Goal: Transaction & Acquisition: Purchase product/service

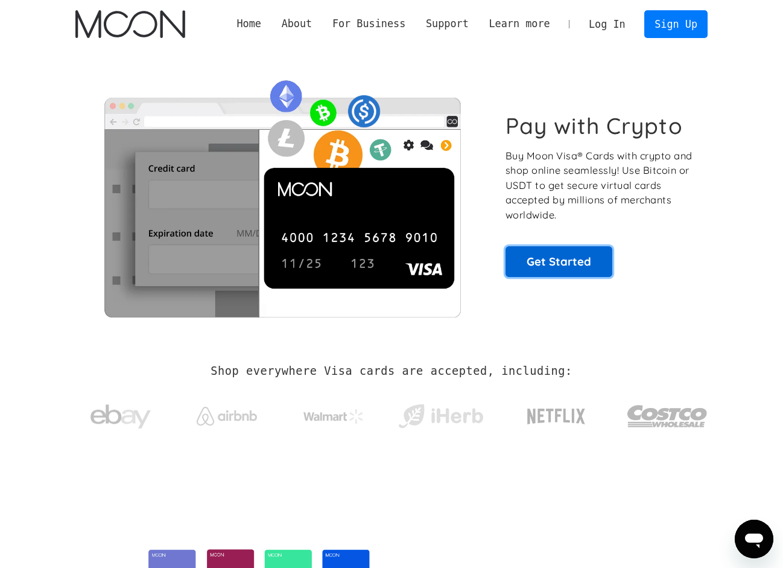
click at [544, 270] on link "Get Started" at bounding box center [558, 261] width 107 height 30
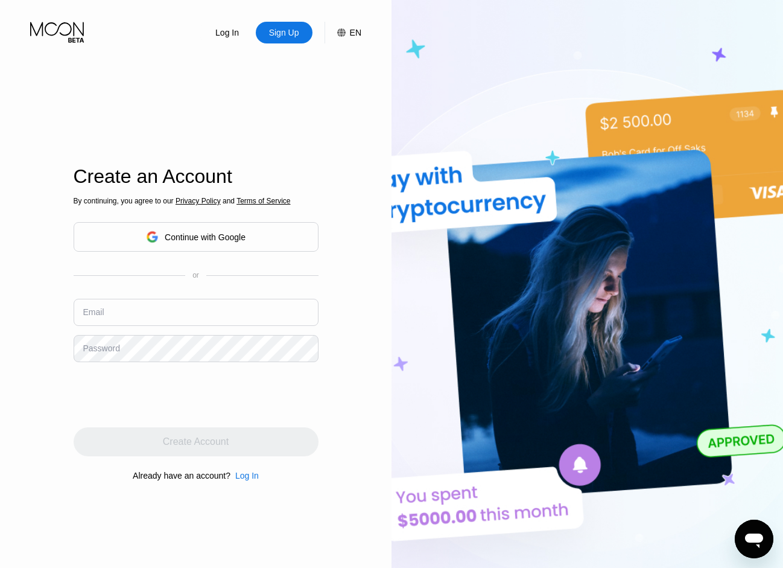
click at [258, 262] on div "By continuing, you agree to our Privacy Policy and Terms of Service Continue wi…" at bounding box center [196, 339] width 245 height 290
click at [253, 247] on div "Continue with Google" at bounding box center [196, 237] width 245 height 30
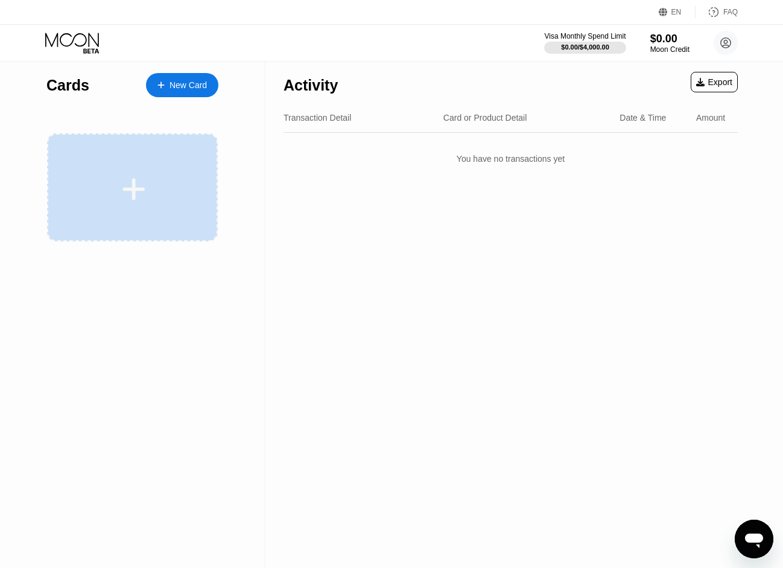
click at [174, 166] on div at bounding box center [132, 187] width 171 height 108
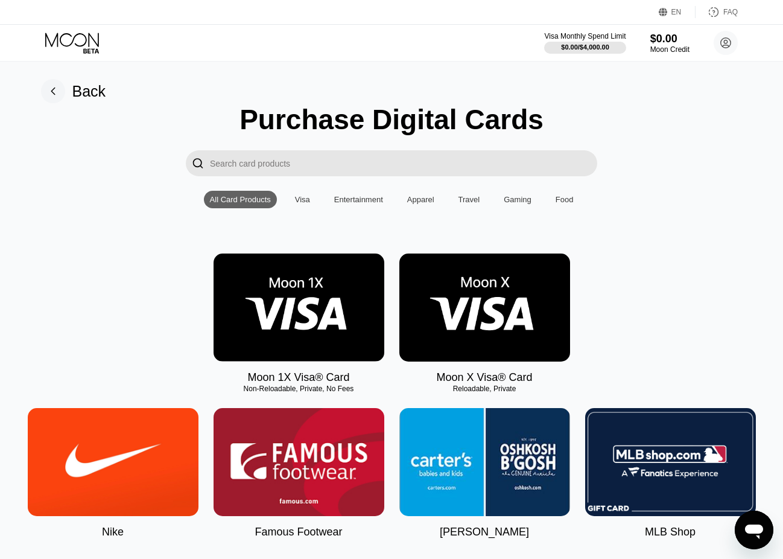
click at [283, 206] on div "All Card Products Visa Entertainment Apparel Travel Gaming Food" at bounding box center [392, 199] width 376 height 17
click at [294, 205] on div "Visa" at bounding box center [302, 199] width 27 height 17
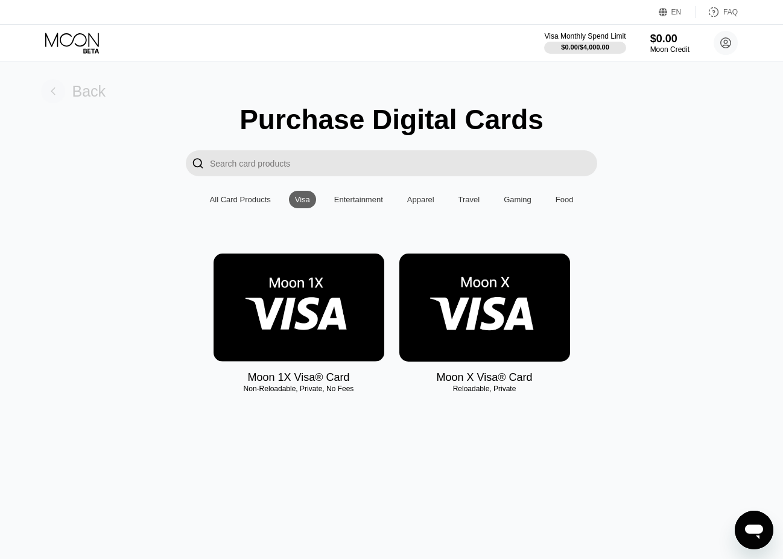
click at [65, 81] on div "Back" at bounding box center [73, 91] width 65 height 24
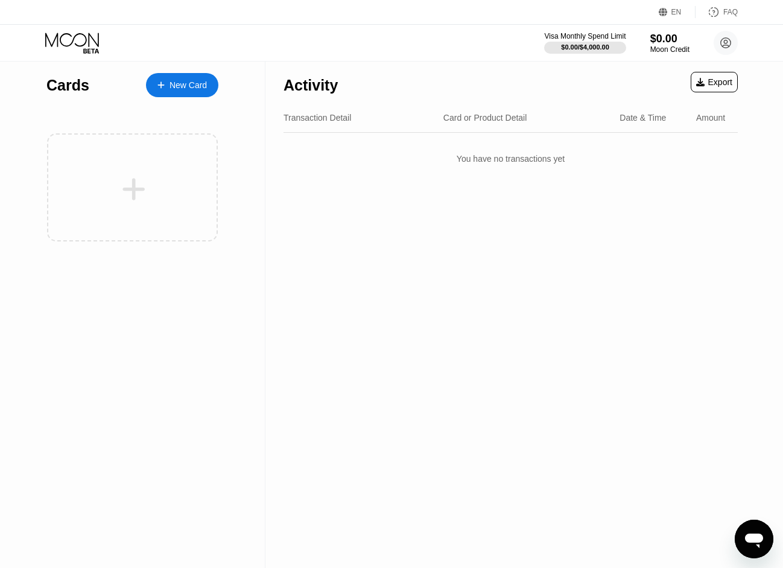
click at [174, 82] on div "New Card" at bounding box center [188, 85] width 37 height 10
click at [673, 43] on div "$0.00" at bounding box center [670, 38] width 40 height 13
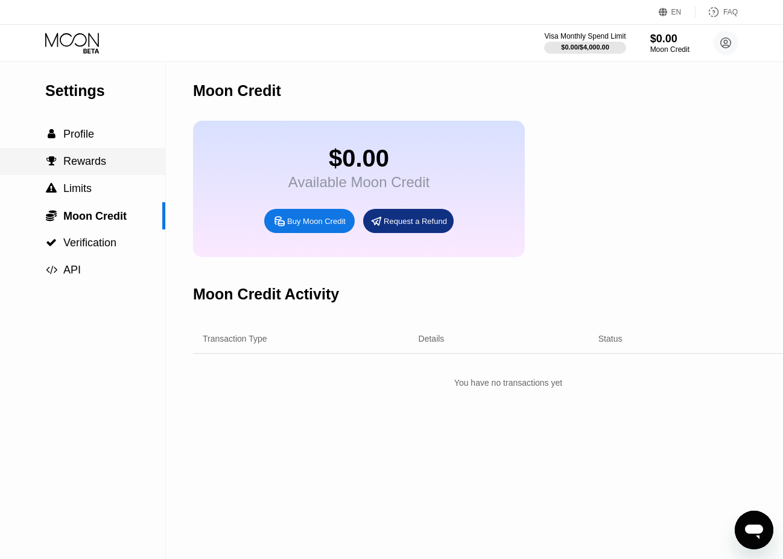
click at [97, 164] on span "Rewards" at bounding box center [84, 161] width 43 height 12
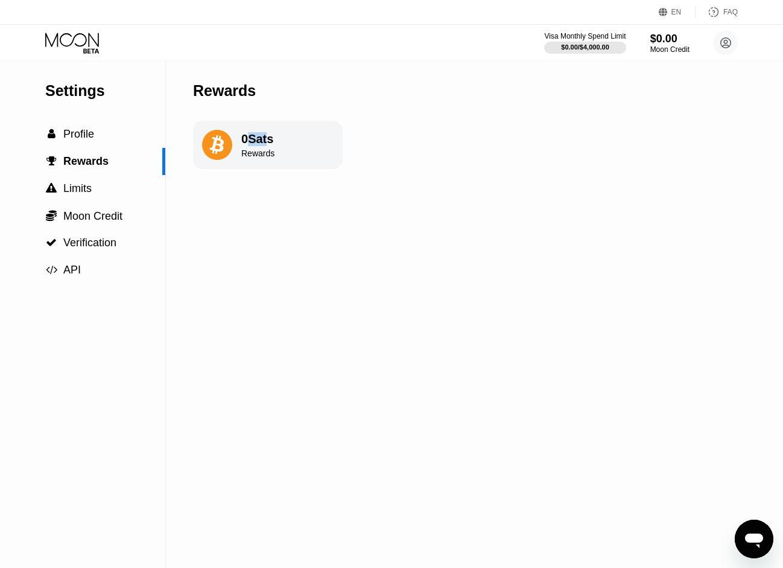
drag, startPoint x: 262, startPoint y: 144, endPoint x: 242, endPoint y: 146, distance: 19.4
click at [244, 146] on div "0 Sats" at bounding box center [257, 139] width 33 height 14
click at [90, 140] on span "Profile" at bounding box center [78, 134] width 31 height 12
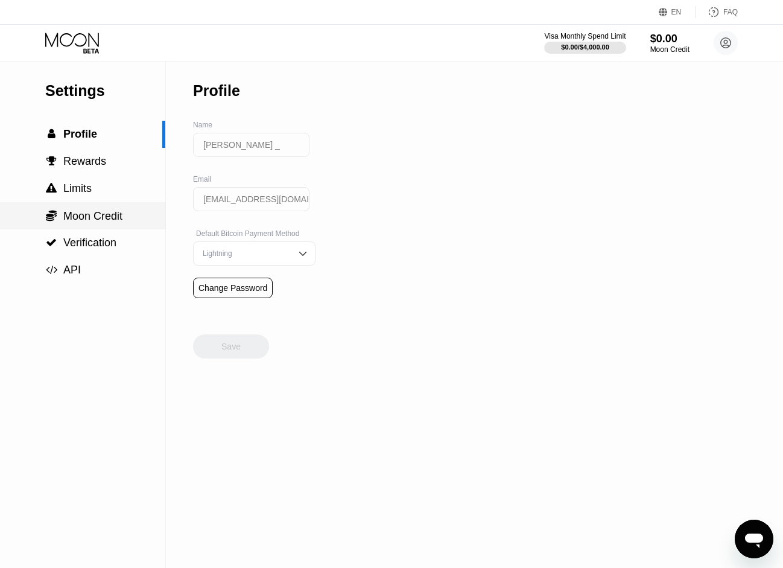
click at [100, 220] on span "Moon Credit" at bounding box center [92, 216] width 59 height 12
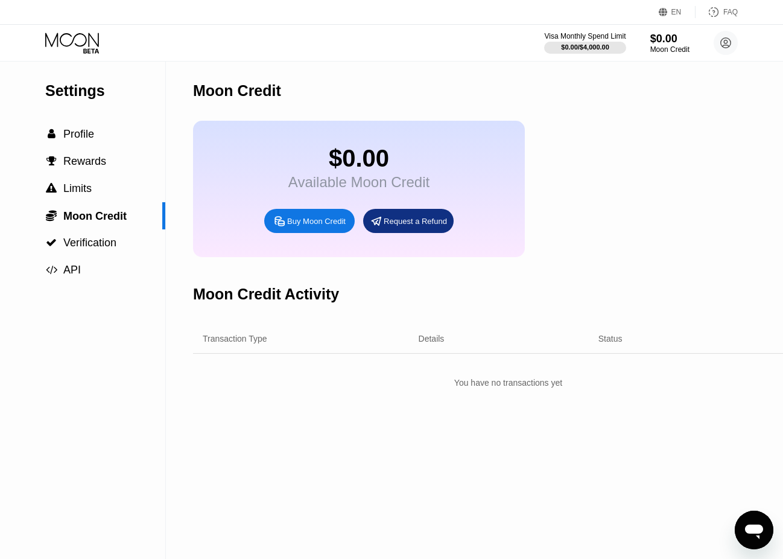
click at [71, 33] on icon at bounding box center [73, 43] width 56 height 21
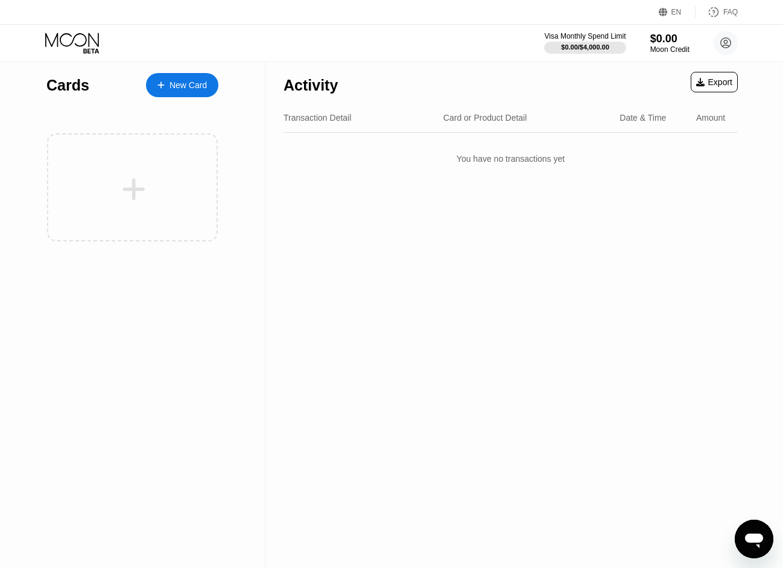
click at [746, 84] on div "Activity Export Transaction Detail Card or Product Detail Date & Time Amount Yo…" at bounding box center [510, 314] width 490 height 507
click at [729, 83] on div "Export" at bounding box center [714, 82] width 36 height 10
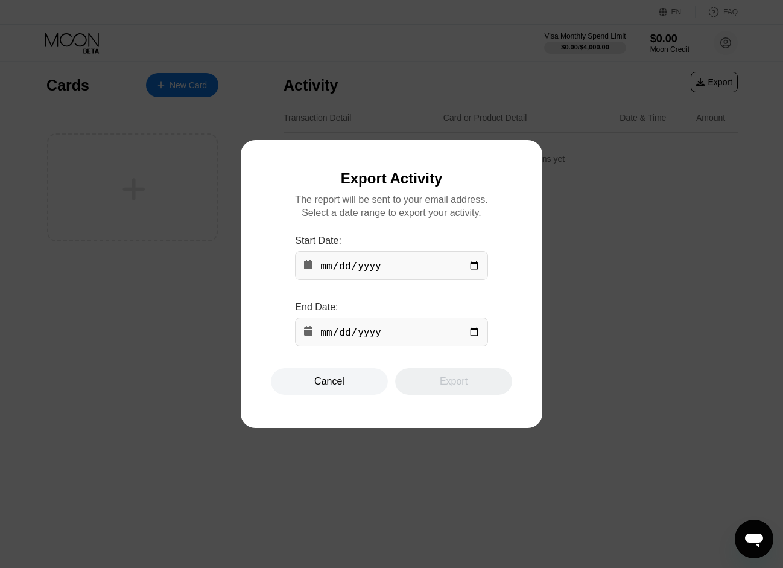
click at [327, 267] on input "date" at bounding box center [391, 265] width 192 height 29
click at [110, 284] on div at bounding box center [396, 284] width 792 height 568
click at [307, 395] on div "Cancel" at bounding box center [329, 381] width 117 height 27
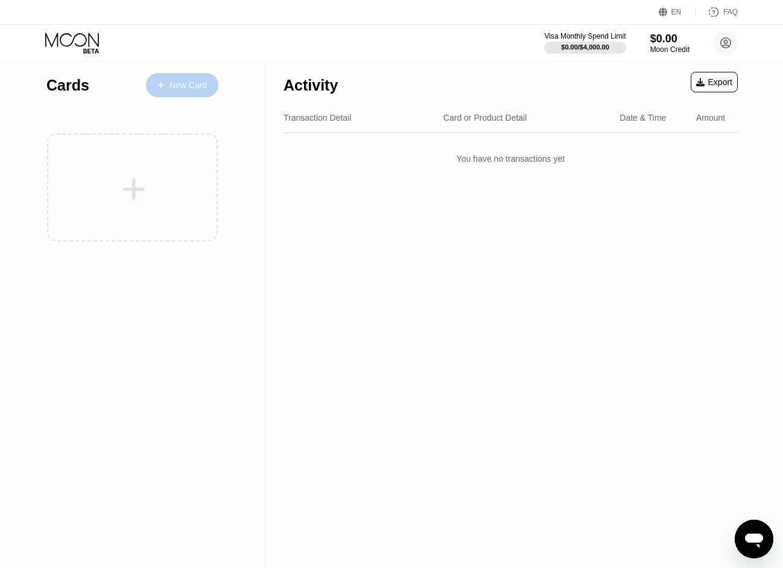
click at [206, 89] on div "New Card" at bounding box center [188, 85] width 37 height 10
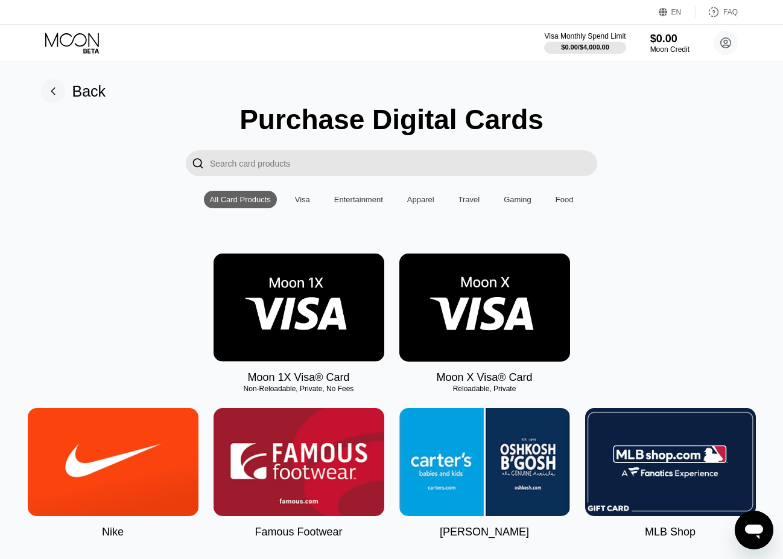
click at [512, 343] on img at bounding box center [484, 307] width 171 height 108
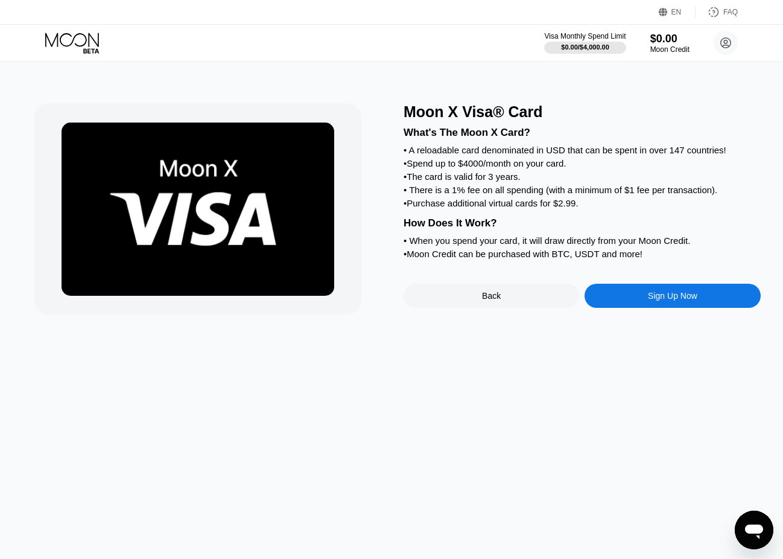
click at [641, 305] on div "Sign Up Now" at bounding box center [673, 296] width 176 height 24
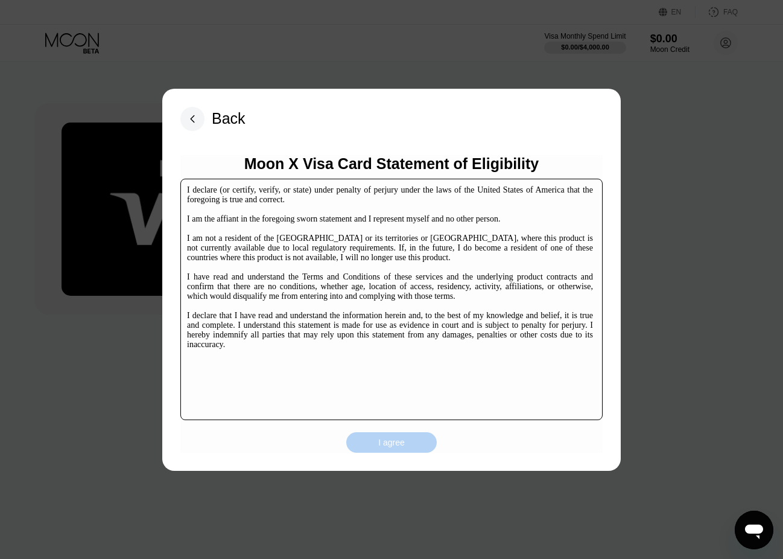
click at [401, 440] on div "I agree" at bounding box center [391, 442] width 27 height 11
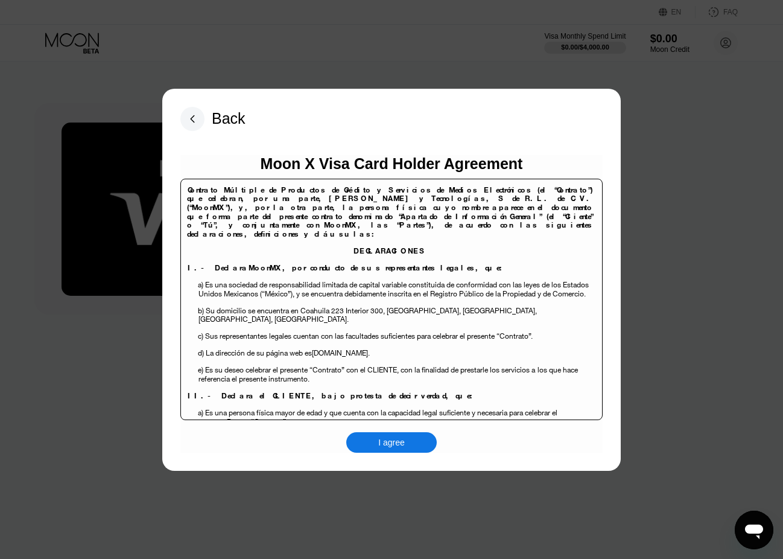
click at [411, 445] on div "I agree" at bounding box center [391, 442] width 90 height 21
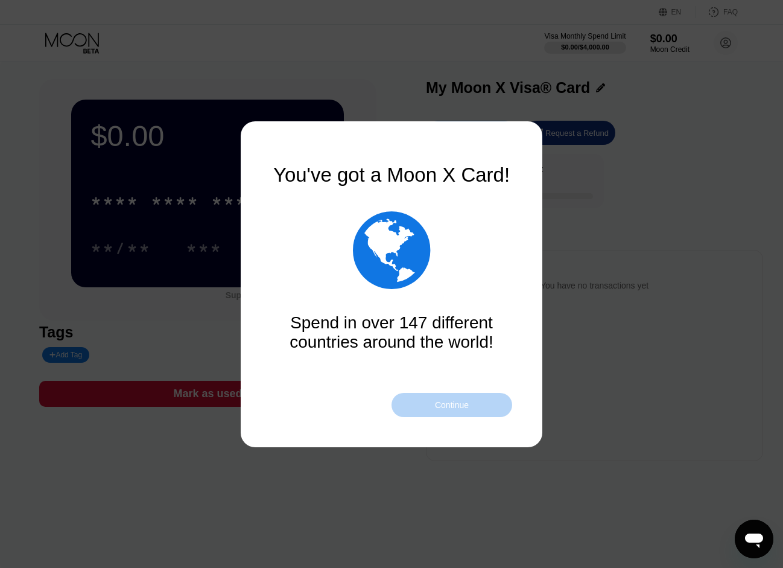
click at [460, 404] on div "Continue" at bounding box center [452, 405] width 34 height 10
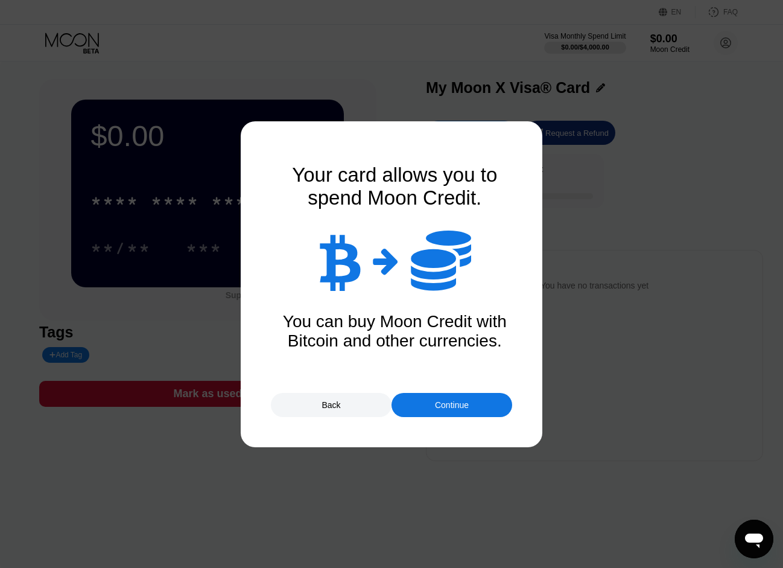
click at [432, 408] on div "Continue" at bounding box center [451, 405] width 121 height 24
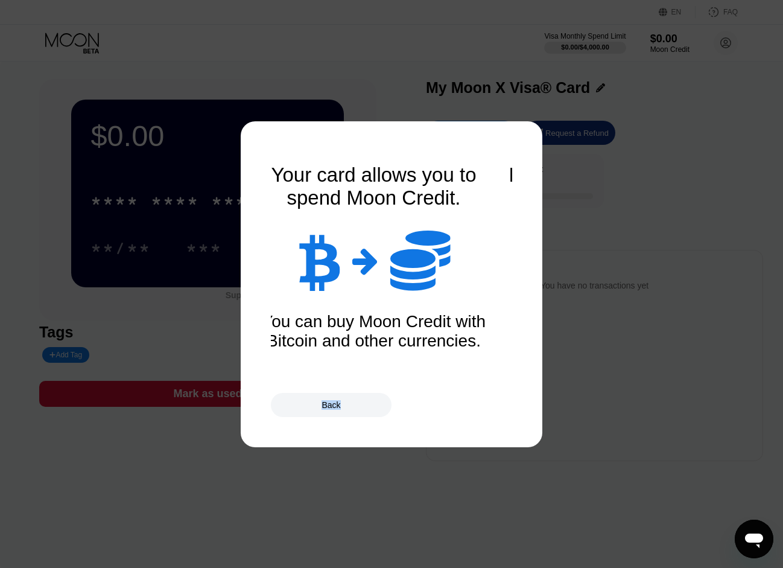
click at [432, 408] on div "Back" at bounding box center [391, 405] width 241 height 24
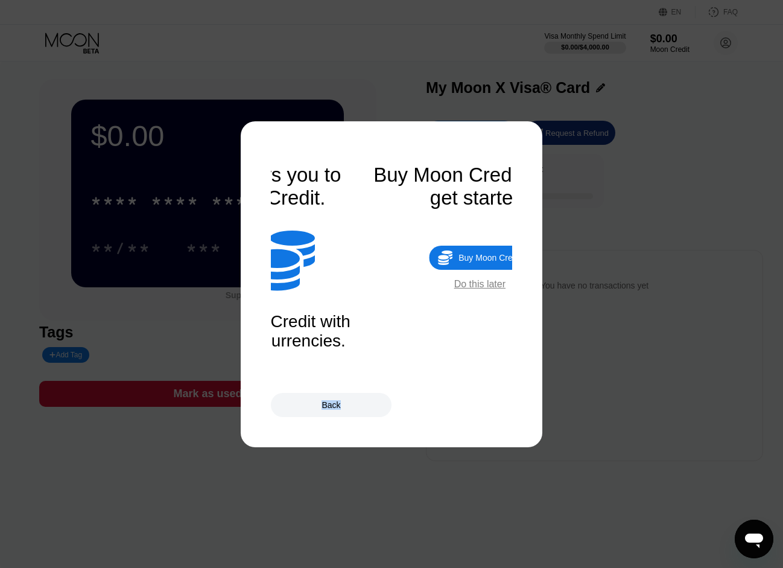
click at [432, 408] on div "Back" at bounding box center [391, 405] width 241 height 24
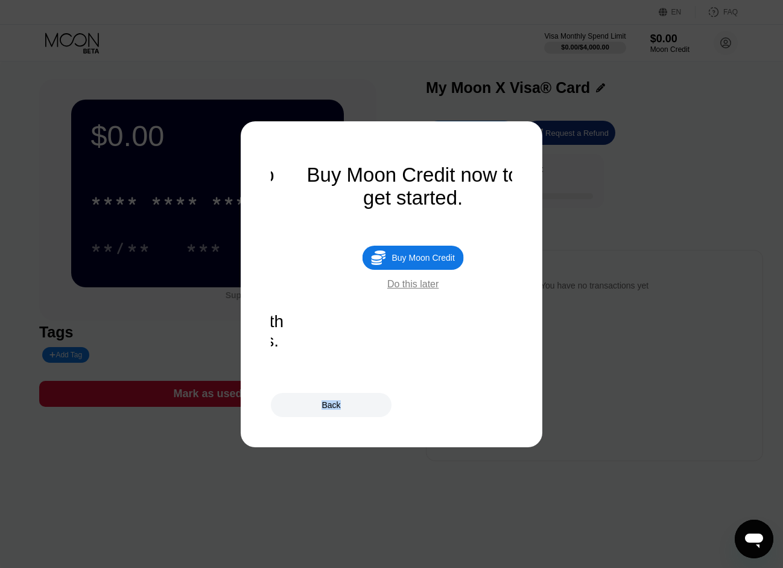
click at [432, 408] on div "Back" at bounding box center [391, 405] width 241 height 24
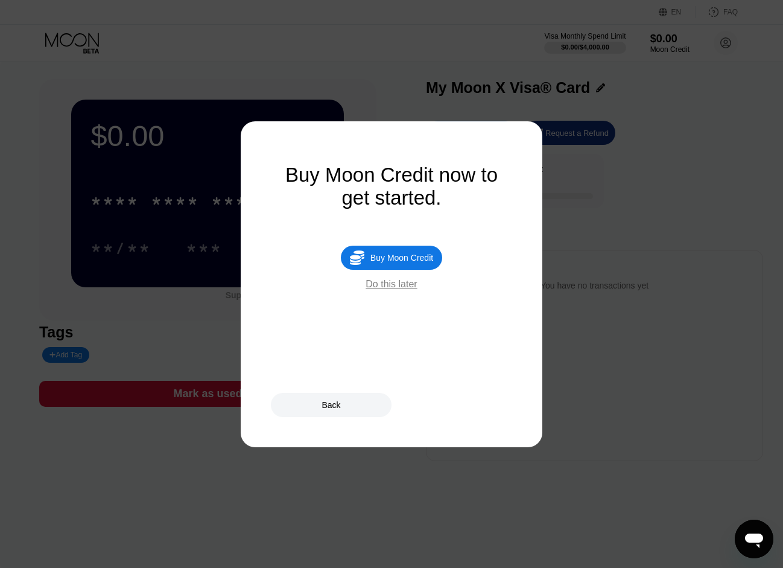
drag, startPoint x: 432, startPoint y: 408, endPoint x: 607, endPoint y: 240, distance: 242.8
click at [607, 240] on div at bounding box center [396, 284] width 792 height 568
click at [392, 290] on div "Do this later" at bounding box center [391, 284] width 51 height 11
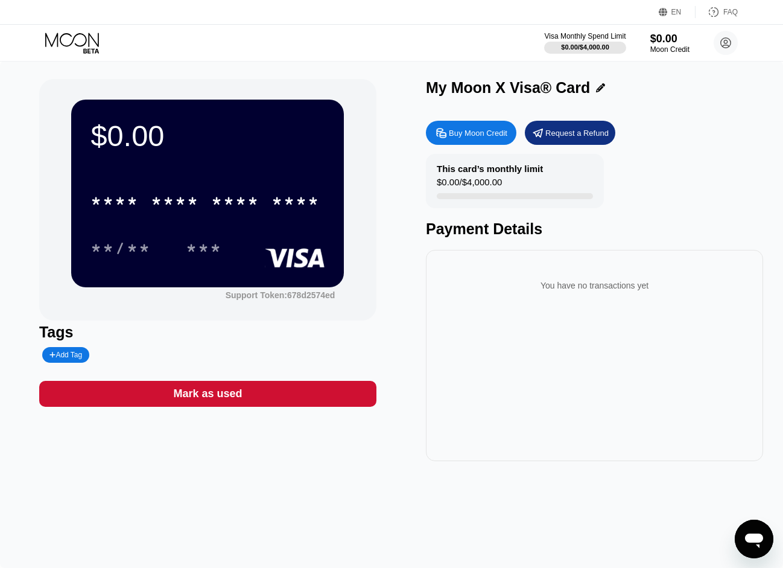
click at [473, 141] on div "Buy Moon Credit" at bounding box center [471, 133] width 90 height 24
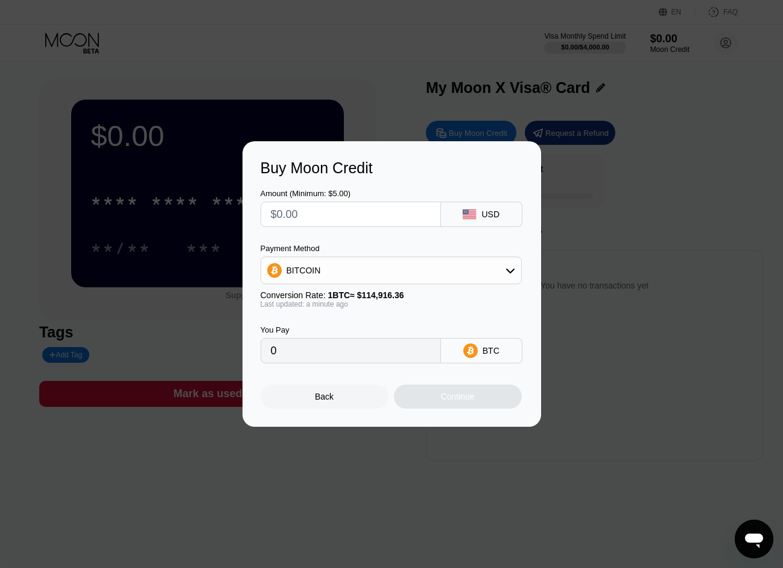
drag, startPoint x: 420, startPoint y: 284, endPoint x: 428, endPoint y: 268, distance: 18.1
click at [420, 282] on div "Payment Method BITCOIN Conversion Rate: 1 BTC ≈ $114,916.36 Last updated: a min…" at bounding box center [391, 276] width 261 height 65
drag, startPoint x: 428, startPoint y: 268, endPoint x: 426, endPoint y: 275, distance: 7.5
click at [428, 268] on div "BITCOIN" at bounding box center [391, 270] width 260 height 24
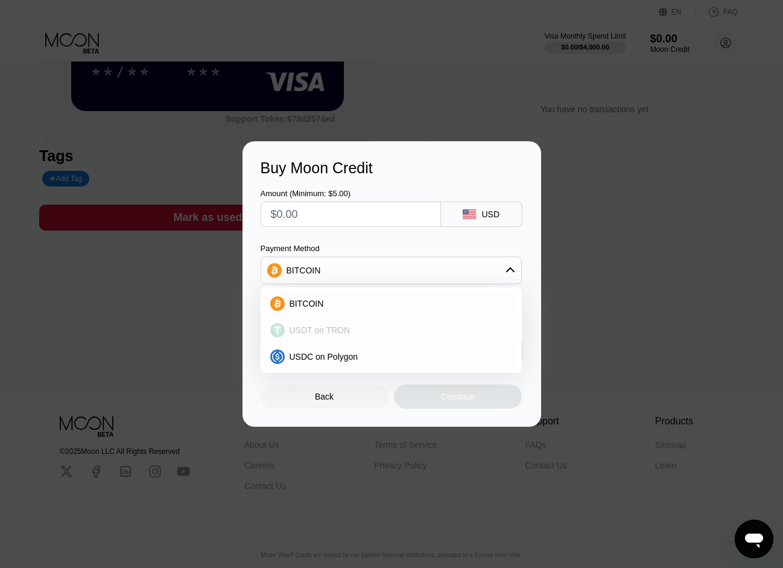
scroll to position [185, 0]
click at [667, 165] on div "Buy Moon Credit Amount (Minimum: $5.00) USD Payment Method BITCOIN BITCOIN USDT…" at bounding box center [391, 283] width 783 height 285
drag, startPoint x: 648, startPoint y: 169, endPoint x: 626, endPoint y: 166, distance: 21.9
